Goal: Task Accomplishment & Management: Manage account settings

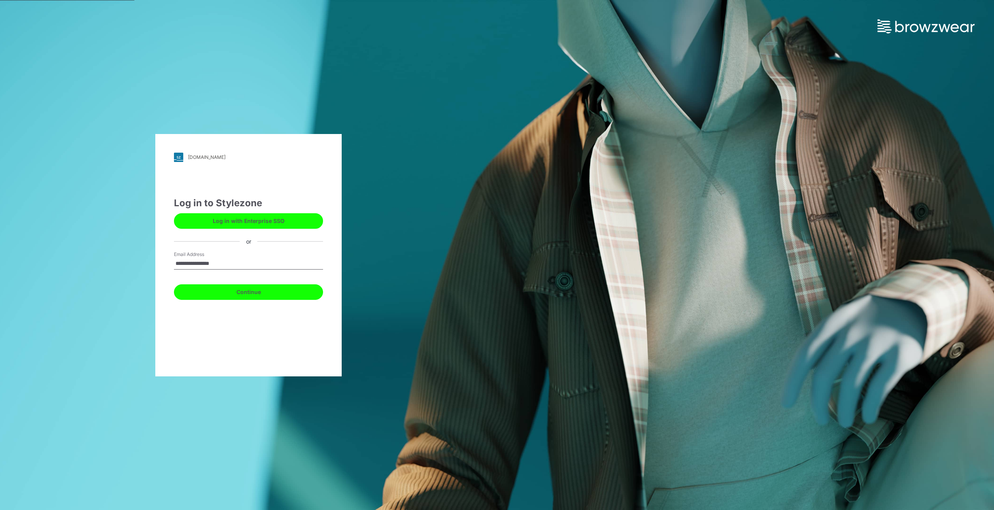
click at [252, 292] on button "Continue" at bounding box center [248, 292] width 149 height 16
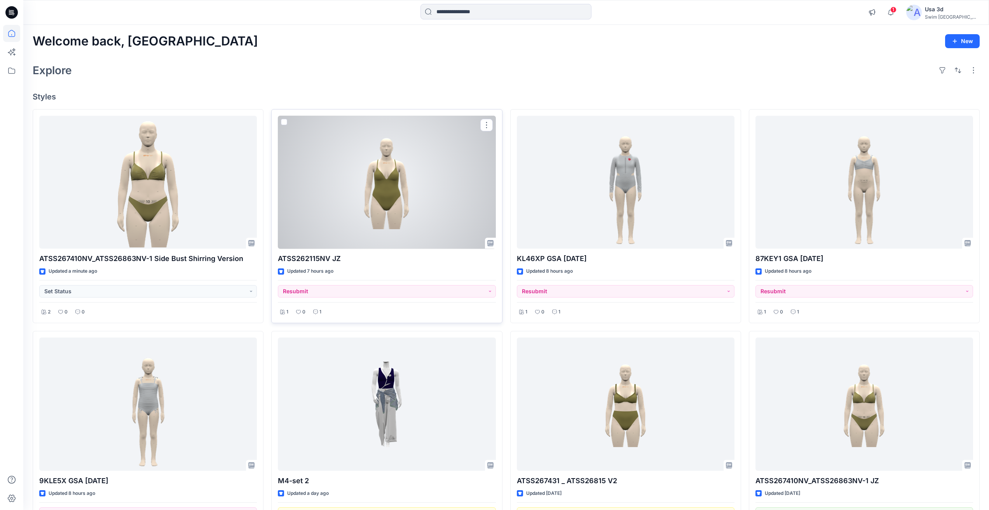
click at [325, 306] on div "1 0 1" at bounding box center [387, 309] width 218 height 15
click at [320, 310] on p "1" at bounding box center [320, 312] width 2 height 8
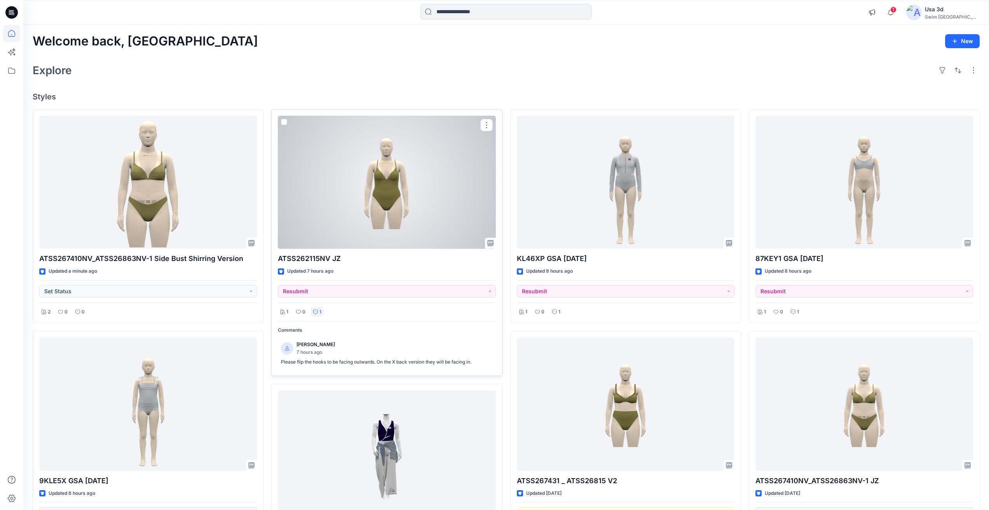
click at [366, 204] on div at bounding box center [387, 182] width 218 height 133
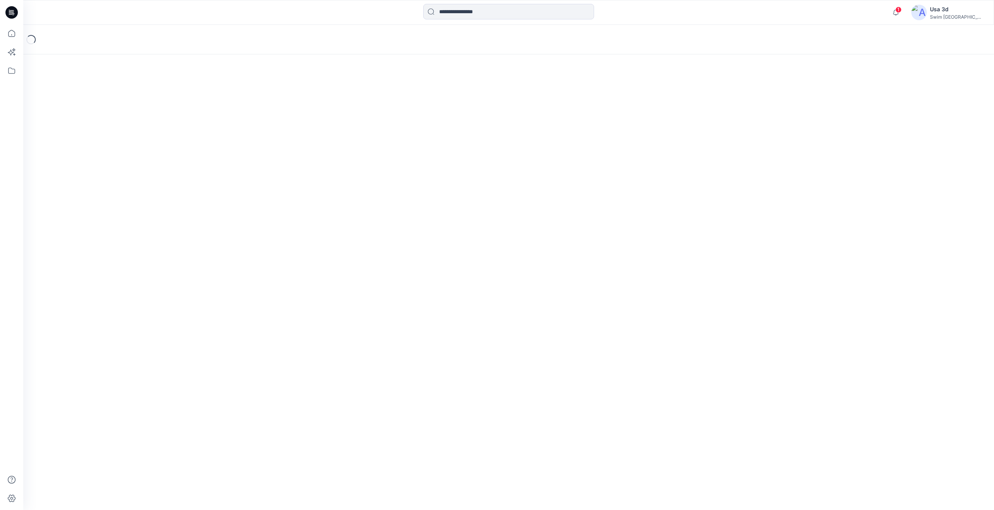
click at [366, 204] on div "Loading..." at bounding box center [508, 267] width 971 height 485
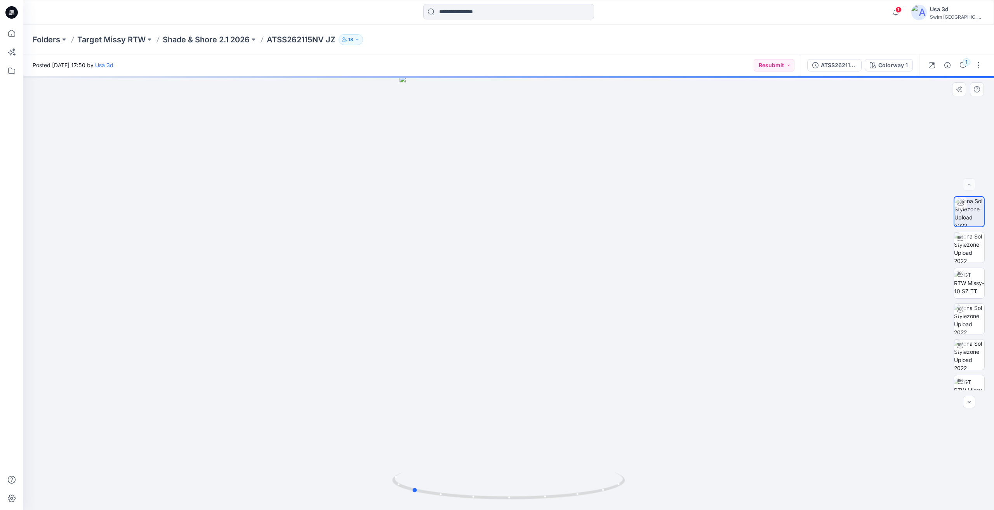
drag, startPoint x: 550, startPoint y: 249, endPoint x: 453, endPoint y: 246, distance: 97.2
click at [453, 246] on div at bounding box center [508, 293] width 971 height 434
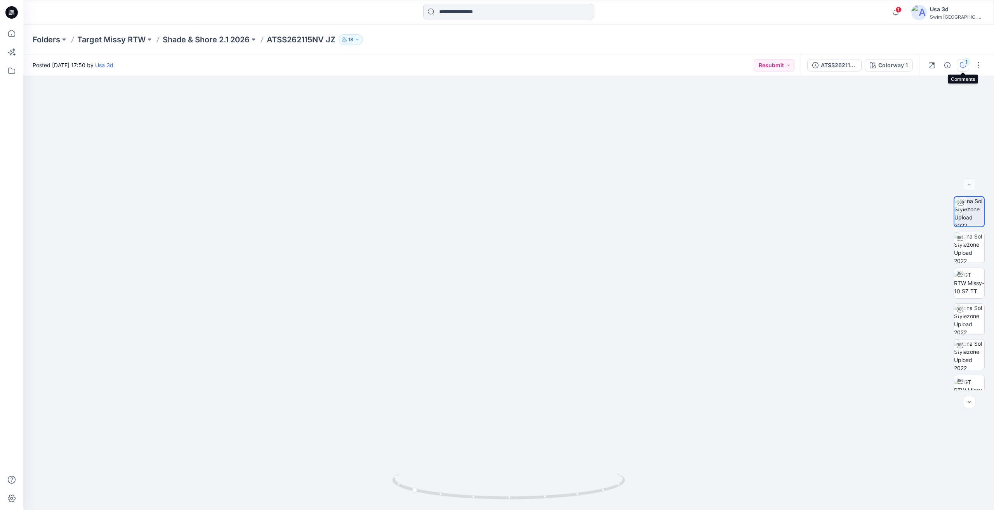
click at [959, 63] on button "1" at bounding box center [963, 65] width 12 height 12
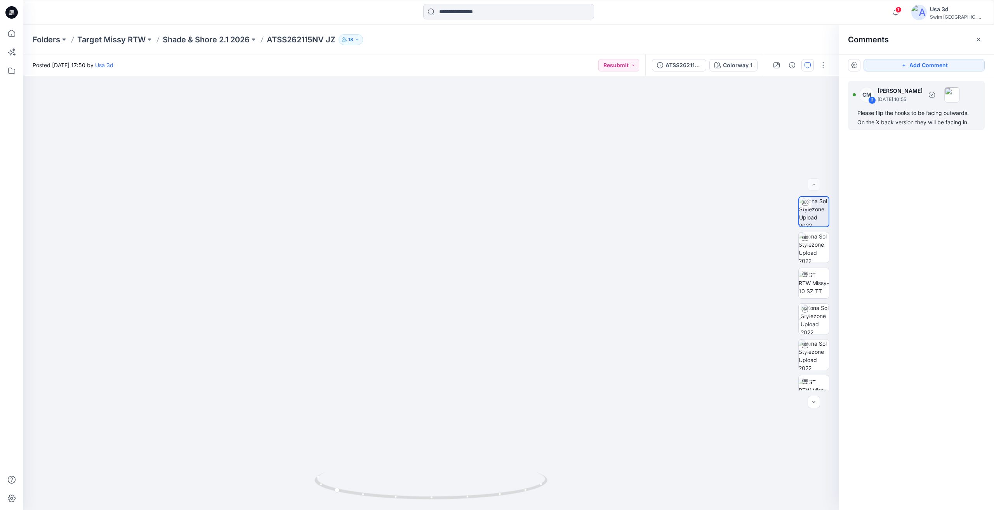
click at [934, 127] on div "Please flip the hooks to be facing outwards. On the X back version they will be…" at bounding box center [917, 117] width 118 height 19
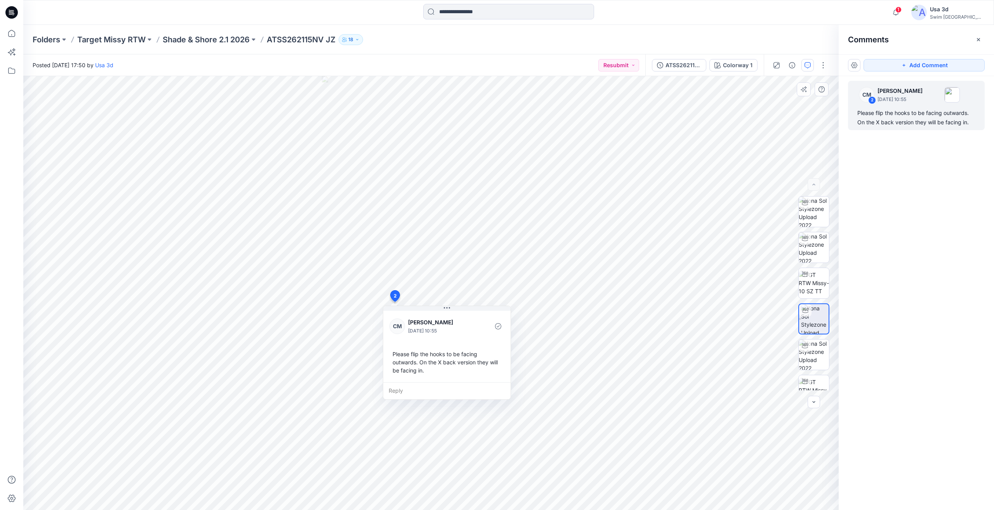
drag, startPoint x: 451, startPoint y: 309, endPoint x: 456, endPoint y: 306, distance: 6.1
click at [451, 309] on button at bounding box center [446, 308] width 127 height 5
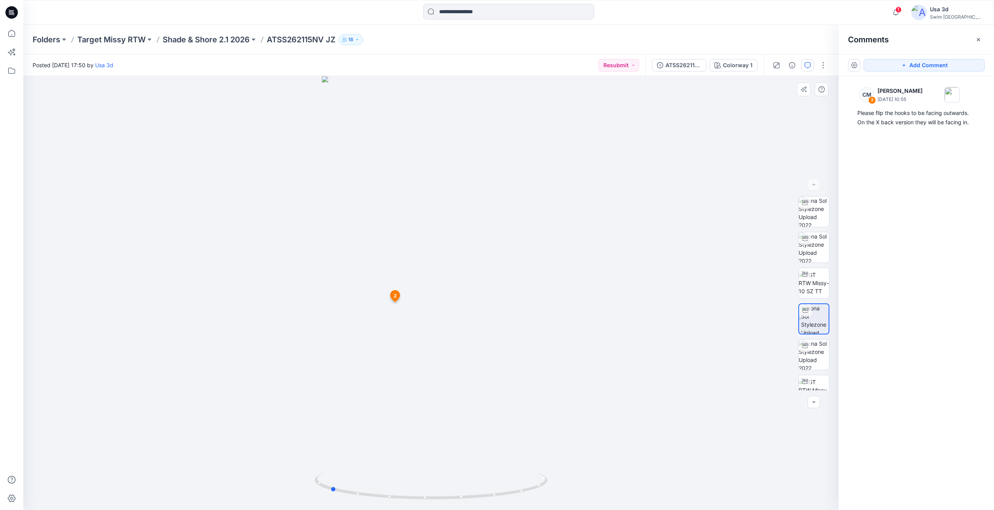
drag, startPoint x: 462, startPoint y: 316, endPoint x: 362, endPoint y: 317, distance: 99.8
click at [362, 317] on div at bounding box center [431, 293] width 816 height 434
click at [188, 39] on p "Shade & Shore 2.1 2026" at bounding box center [206, 39] width 87 height 11
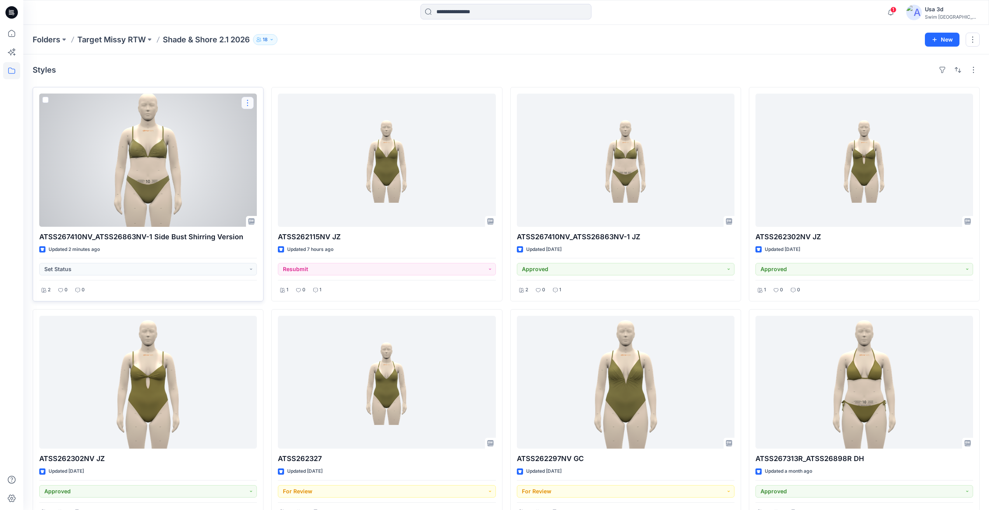
click at [247, 104] on button "button" at bounding box center [247, 103] width 12 height 12
click at [279, 148] on button "Add Tag" at bounding box center [285, 150] width 84 height 14
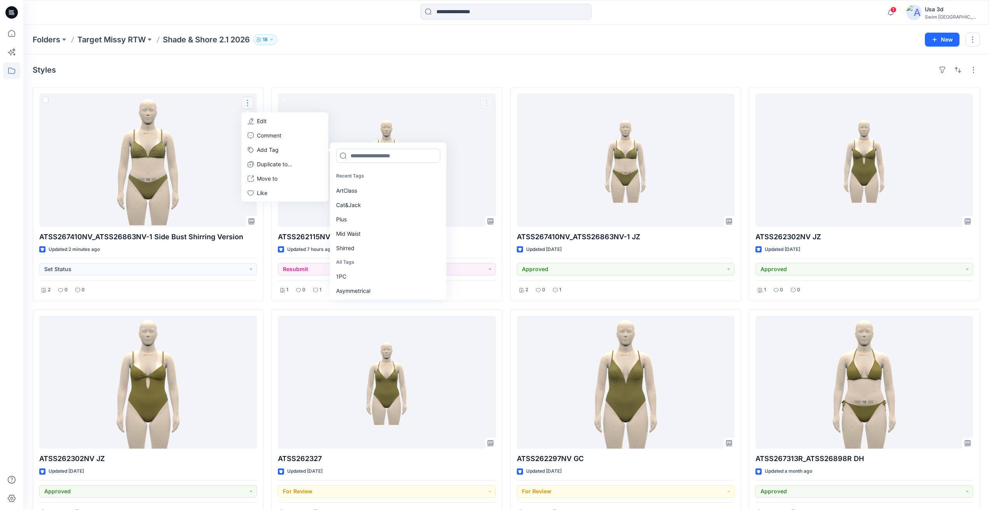
click at [407, 67] on div "Styles" at bounding box center [506, 70] width 947 height 12
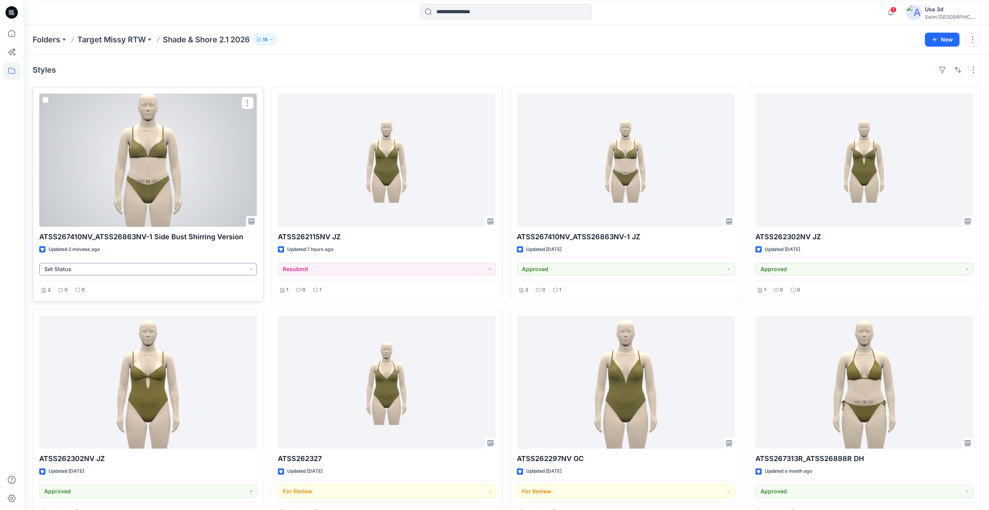
click at [204, 274] on button "Set Status" at bounding box center [148, 269] width 218 height 12
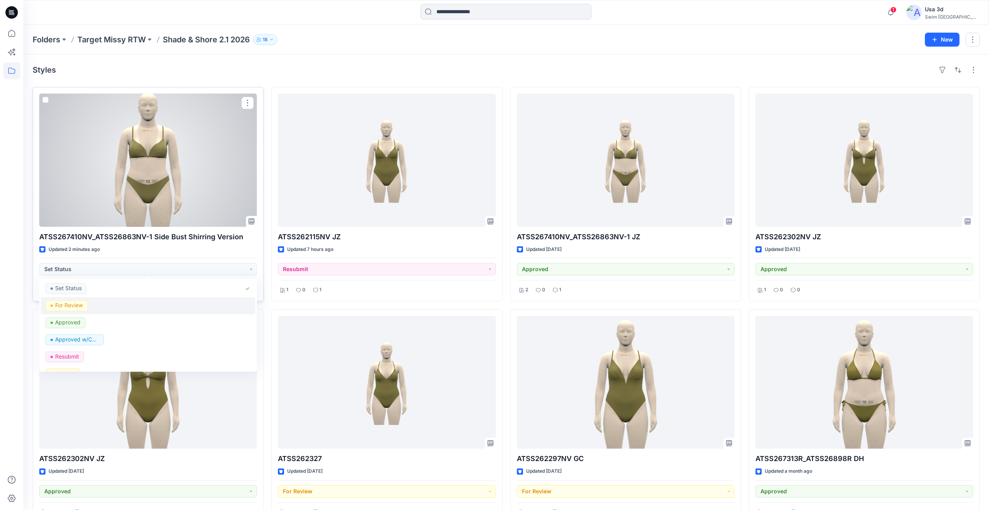
click at [111, 302] on button "For Review" at bounding box center [148, 305] width 214 height 17
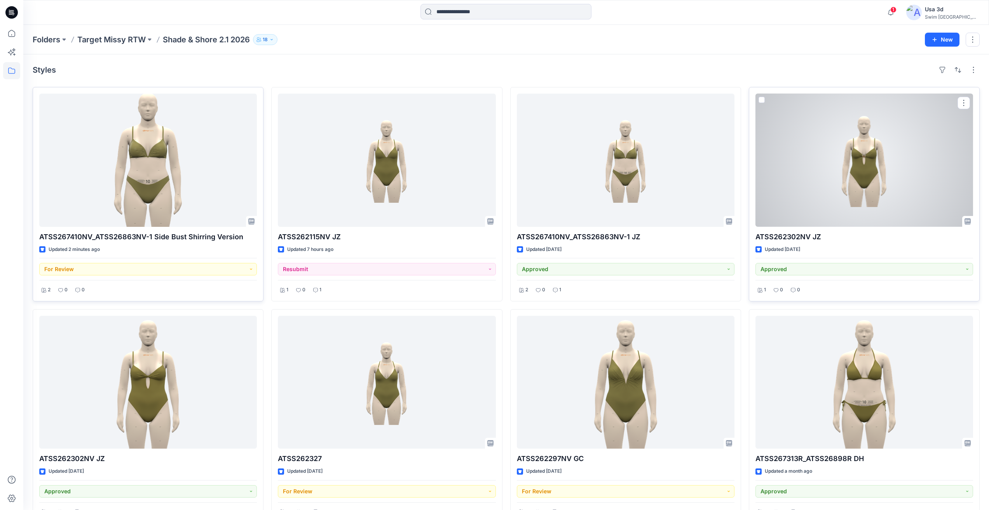
click at [878, 209] on div at bounding box center [864, 160] width 218 height 133
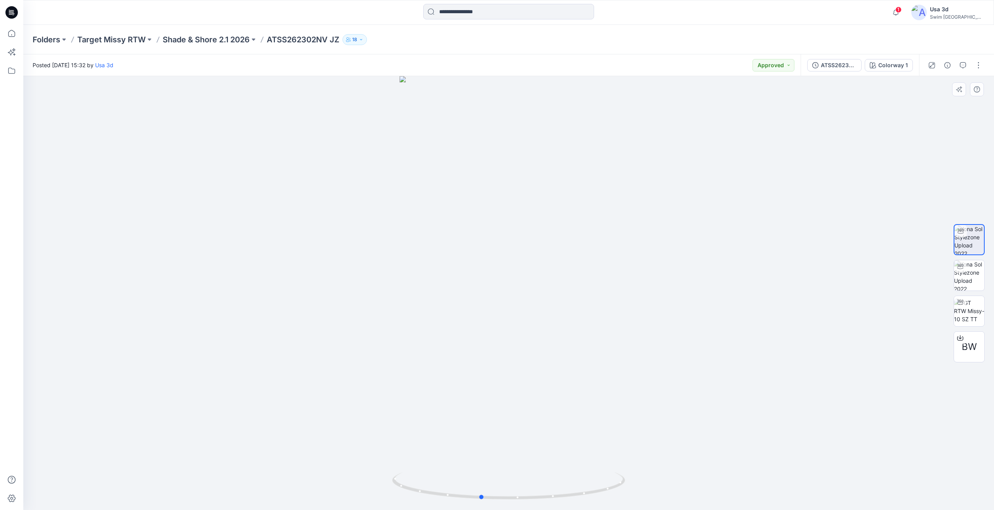
drag, startPoint x: 527, startPoint y: 235, endPoint x: 500, endPoint y: 237, distance: 27.6
click at [500, 237] on div at bounding box center [508, 293] width 971 height 434
drag, startPoint x: 500, startPoint y: 237, endPoint x: 518, endPoint y: 235, distance: 18.4
click at [503, 237] on div at bounding box center [508, 293] width 971 height 434
drag, startPoint x: 518, startPoint y: 235, endPoint x: 534, endPoint y: 232, distance: 15.8
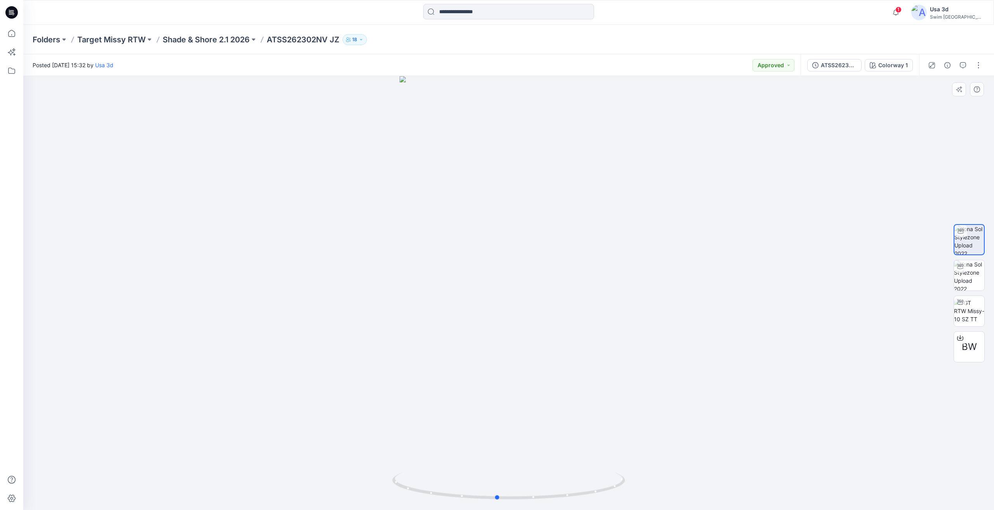
click at [531, 232] on div at bounding box center [508, 293] width 971 height 434
click at [534, 232] on div at bounding box center [508, 293] width 971 height 434
click at [9, 12] on icon at bounding box center [11, 12] width 12 height 12
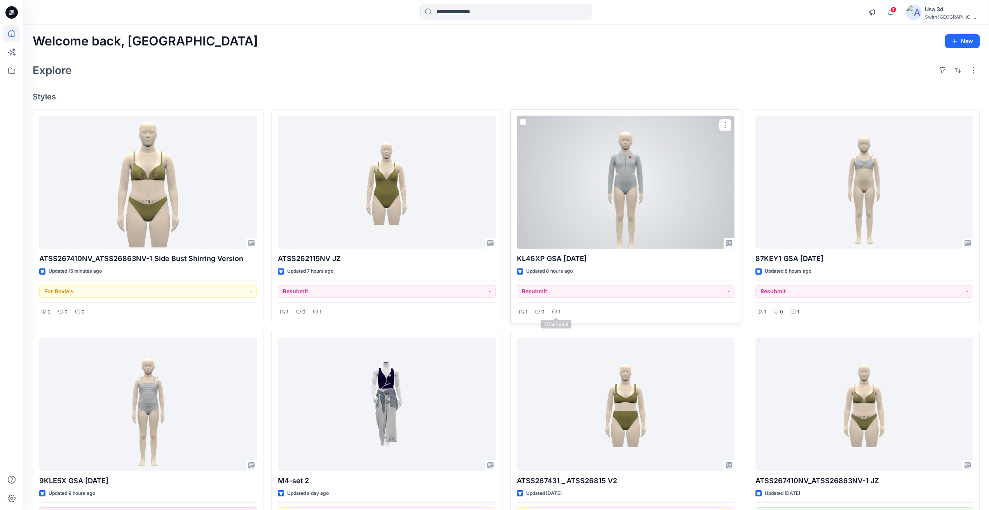
click at [555, 312] on icon at bounding box center [554, 312] width 5 height 5
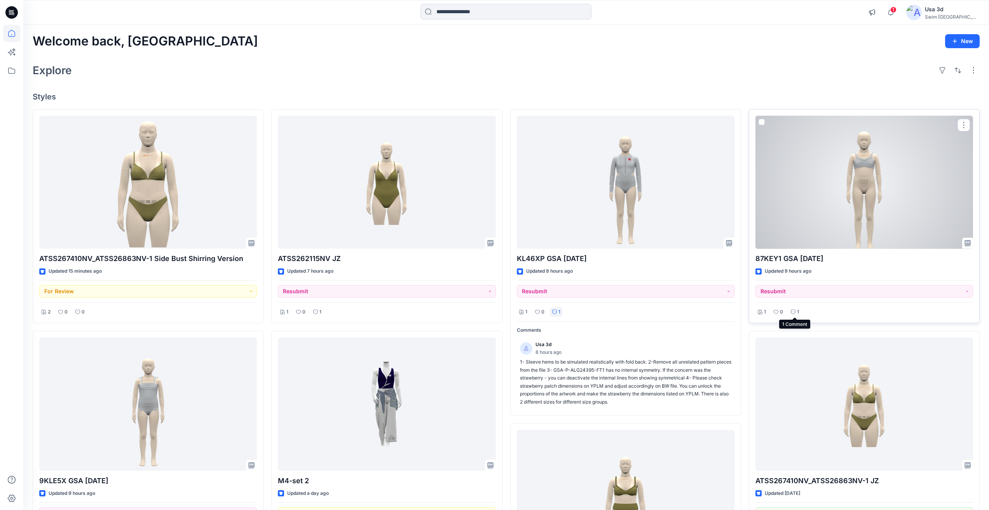
click at [793, 313] on icon at bounding box center [792, 312] width 5 height 5
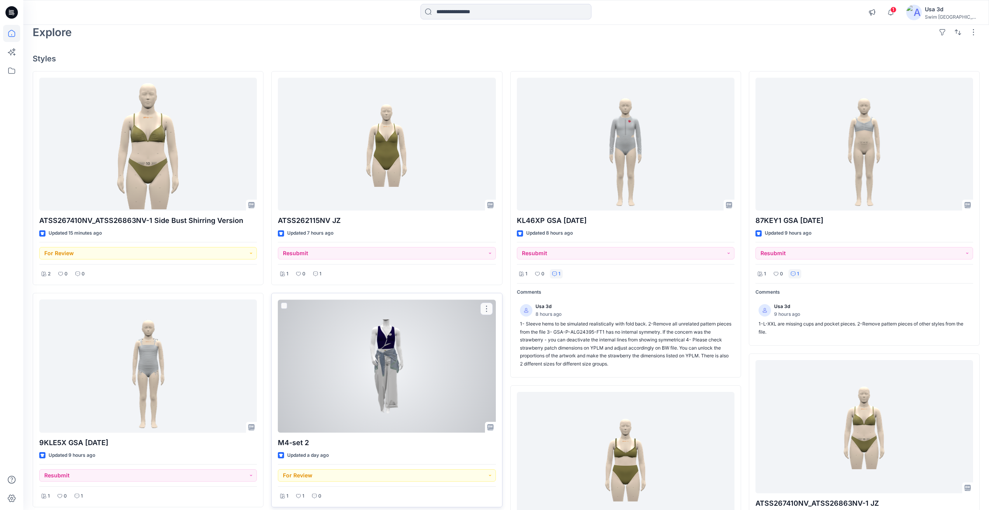
scroll to position [117, 0]
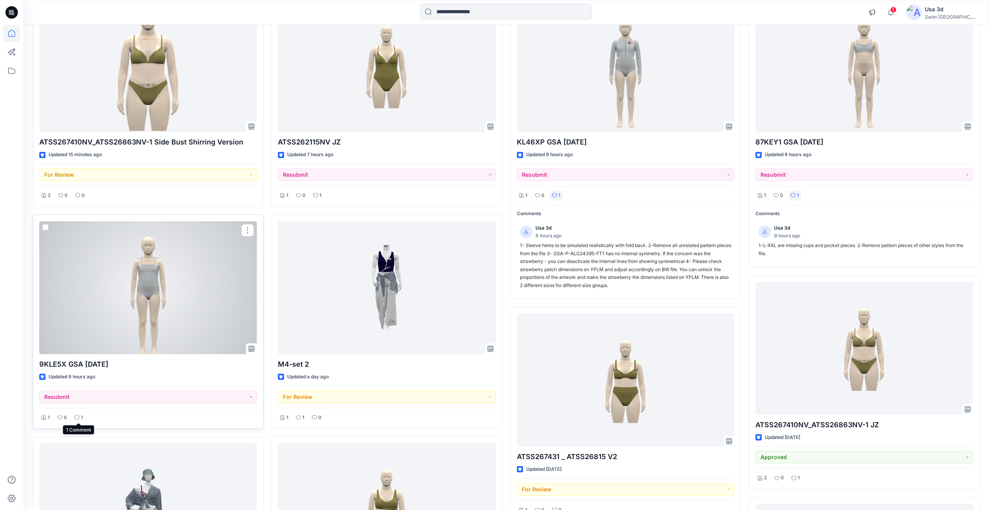
click at [77, 417] on icon at bounding box center [77, 417] width 5 height 5
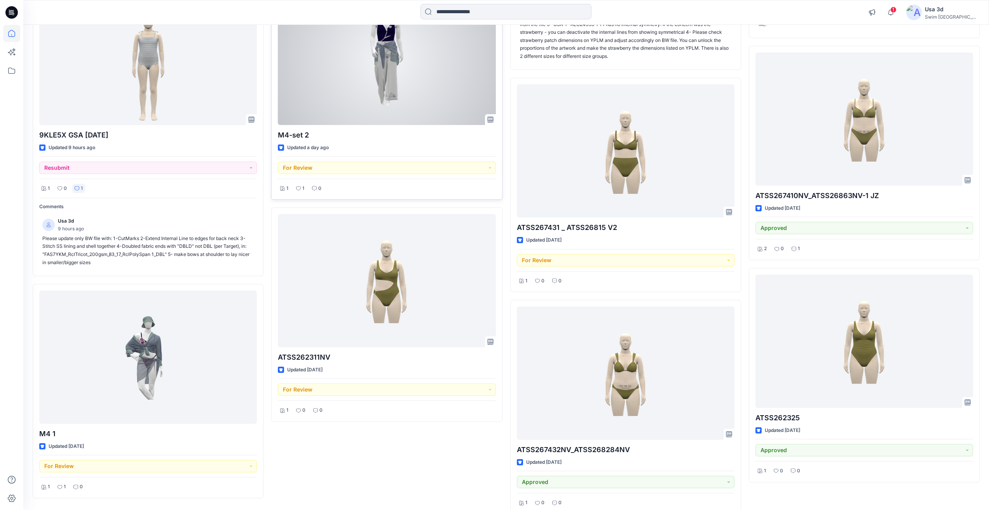
scroll to position [387, 0]
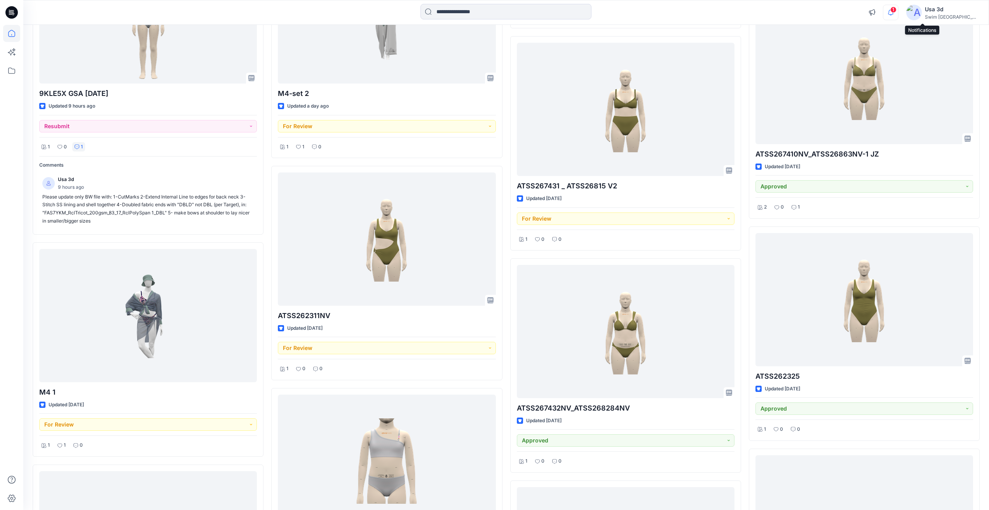
click at [898, 13] on icon "button" at bounding box center [890, 13] width 15 height 16
